Goal: Information Seeking & Learning: Learn about a topic

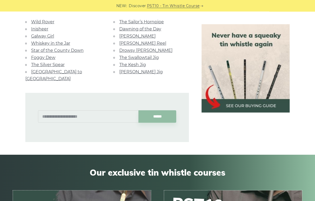
scroll to position [1324, 0]
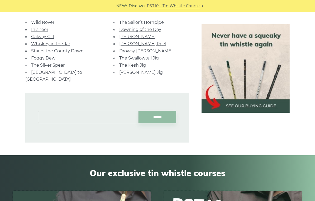
click at [110, 111] on input "text" at bounding box center [88, 117] width 101 height 12
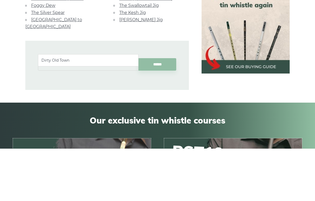
click at [53, 107] on ul "Dirty Old Town" at bounding box center [88, 113] width 101 height 12
type input "*"
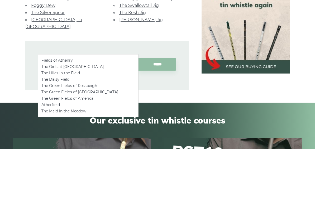
click at [100, 110] on li "Fields of Athenry" at bounding box center [88, 113] width 94 height 6
type input "**********"
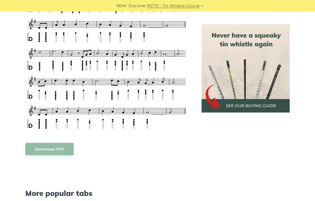
scroll to position [257, 0]
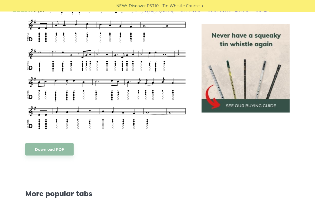
click at [169, 188] on div "More popular tabs" at bounding box center [107, 186] width 177 height 41
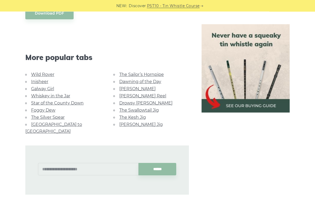
scroll to position [408, 0]
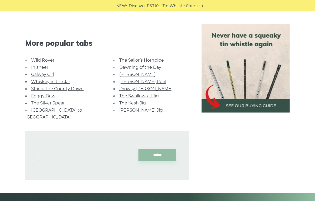
click at [51, 149] on input "text" at bounding box center [88, 155] width 101 height 12
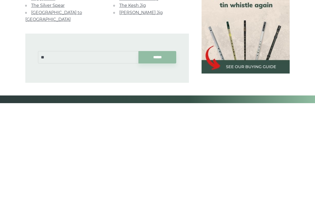
type input "*"
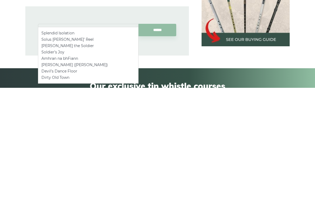
scroll to position [422, 0]
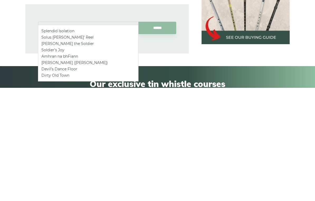
click at [82, 166] on li "Amhran na bhFiann" at bounding box center [88, 169] width 94 height 6
type input "**********"
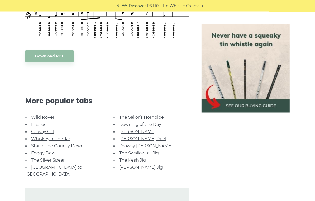
scroll to position [526, 0]
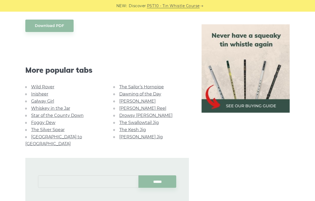
click at [96, 175] on input "text" at bounding box center [88, 181] width 101 height 12
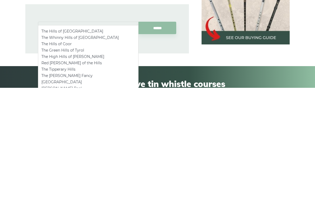
scroll to position [596, 0]
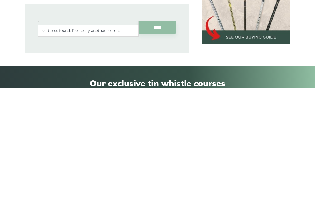
type input "*"
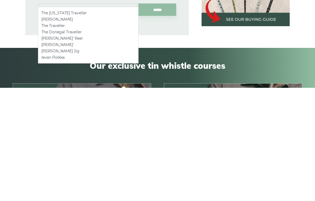
scroll to position [616, 0]
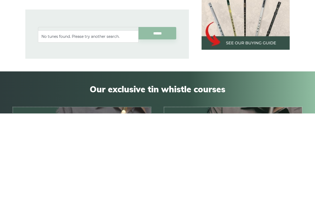
type input "*"
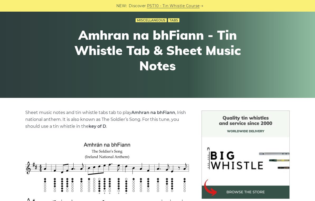
scroll to position [41, 0]
